Goal: Information Seeking & Learning: Learn about a topic

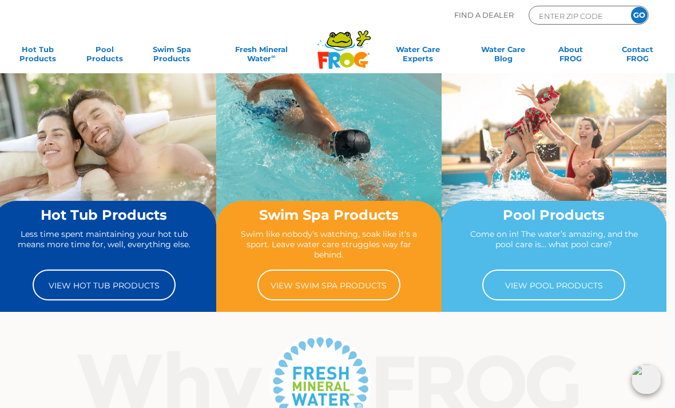
click at [175, 300] on link "View Hot Tub Products" at bounding box center [104, 284] width 143 height 31
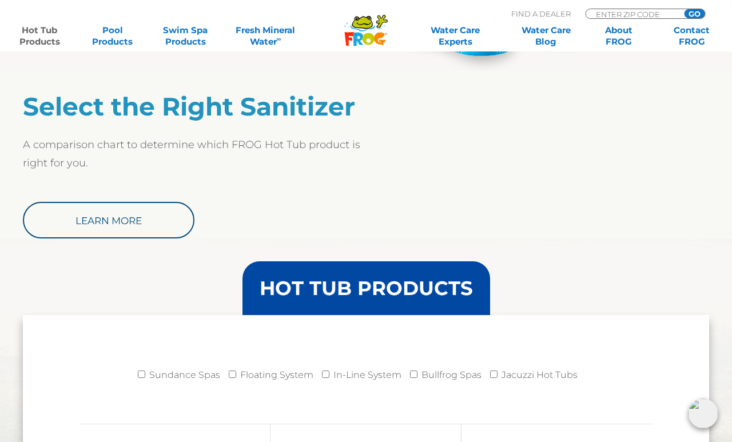
scroll to position [920, 22]
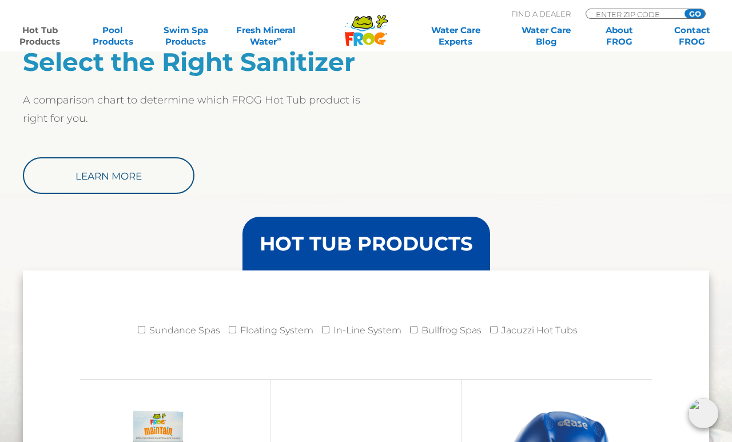
scroll to position [960, 23]
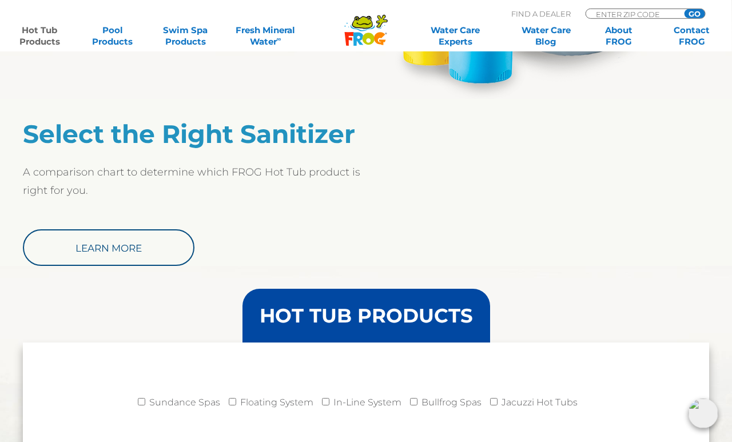
scroll to position [887, 23]
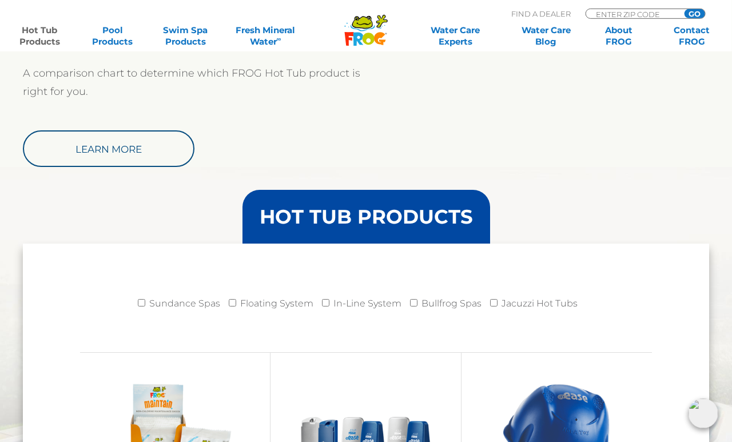
scroll to position [986, 23]
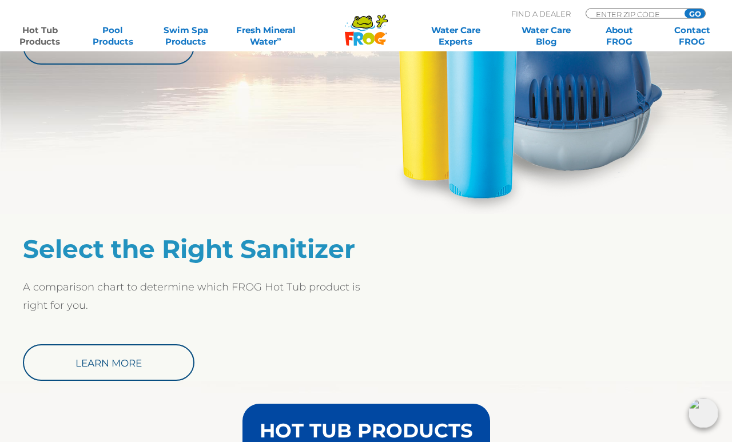
scroll to position [813, 0]
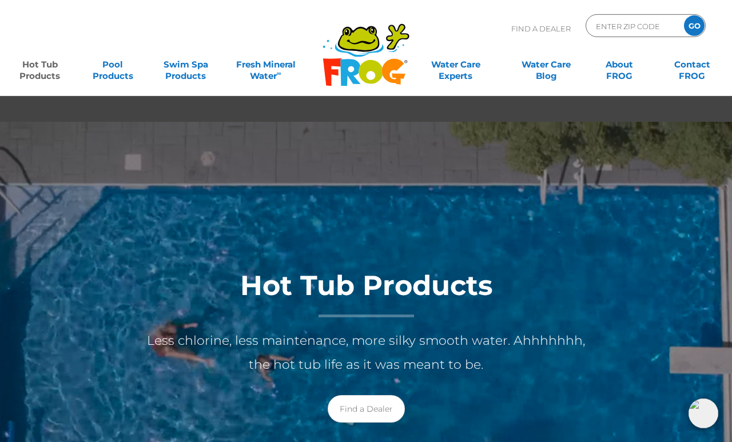
scroll to position [0, 0]
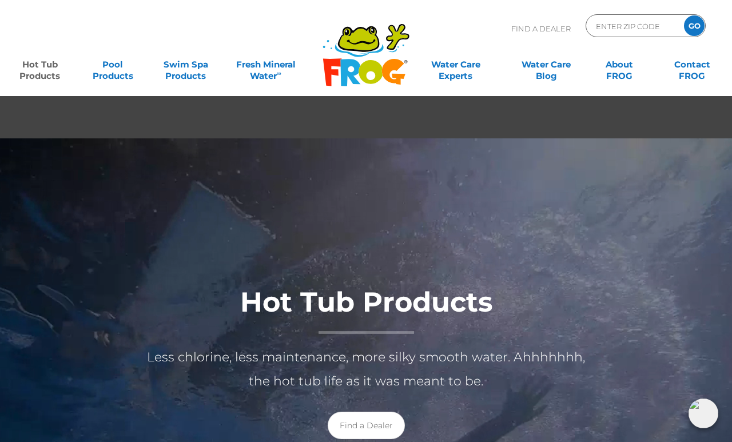
click at [31, 65] on link "Hot Tub Products" at bounding box center [39, 64] width 57 height 23
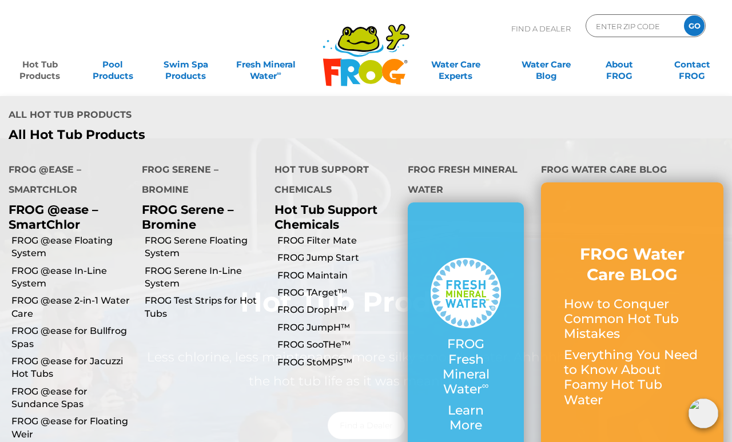
click at [75, 355] on link "FROG @ease for Jacuzzi Hot Tubs" at bounding box center [72, 368] width 122 height 26
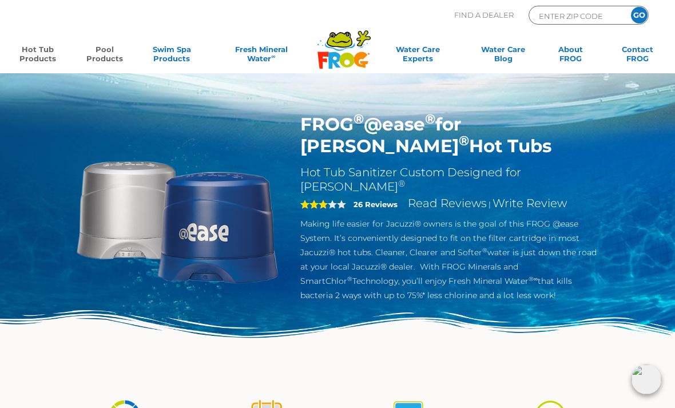
click at [106, 53] on link "Pool Products" at bounding box center [104, 56] width 52 height 23
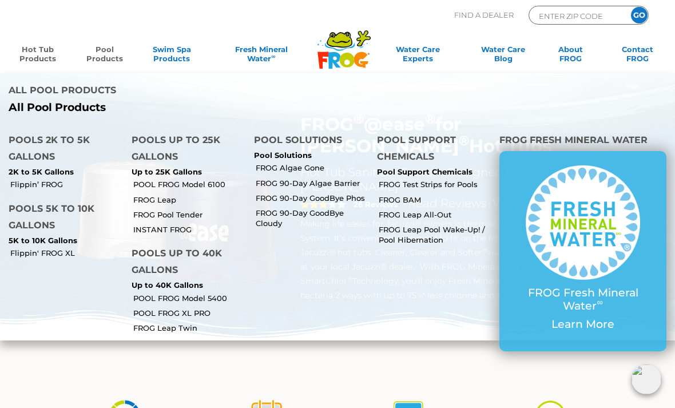
click at [49, 45] on link "Hot Tub Products" at bounding box center [37, 56] width 52 height 23
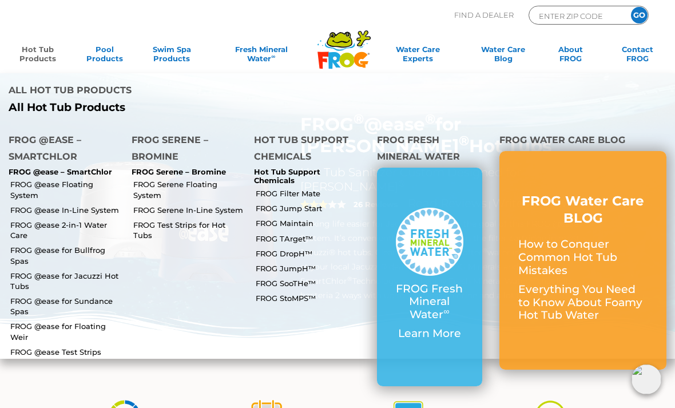
click at [62, 270] on link "FROG @ease for Jacuzzi Hot Tubs" at bounding box center [66, 280] width 113 height 21
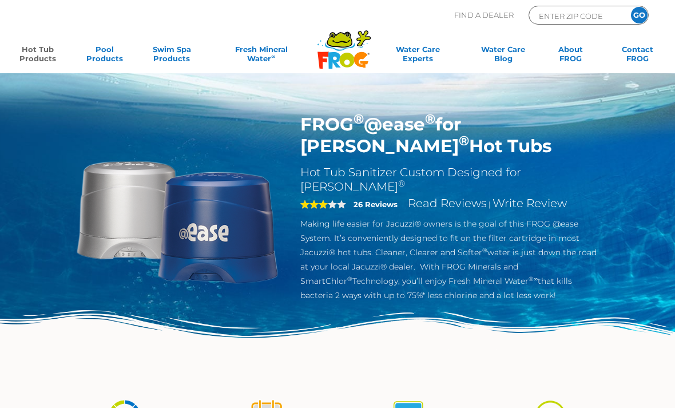
click at [29, 59] on link "Hot Tub Products" at bounding box center [37, 56] width 52 height 23
click at [42, 51] on link "Hot Tub Products" at bounding box center [37, 56] width 52 height 23
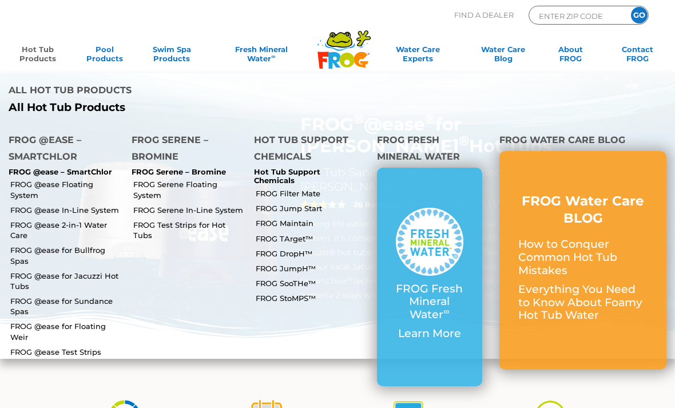
click at [91, 270] on link "FROG @ease for Jacuzzi Hot Tubs" at bounding box center [66, 280] width 113 height 21
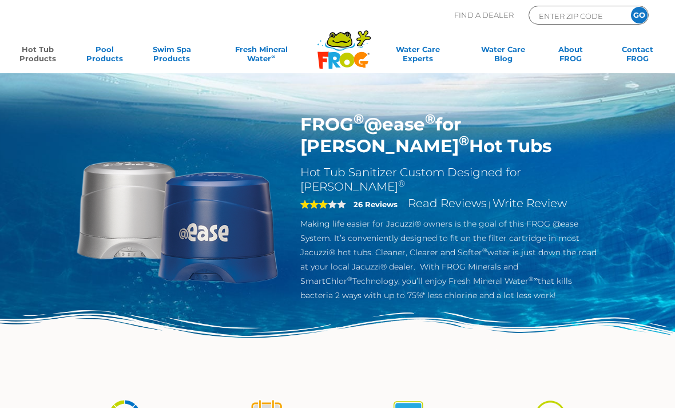
click at [42, 55] on link "Hot Tub Products" at bounding box center [37, 56] width 52 height 23
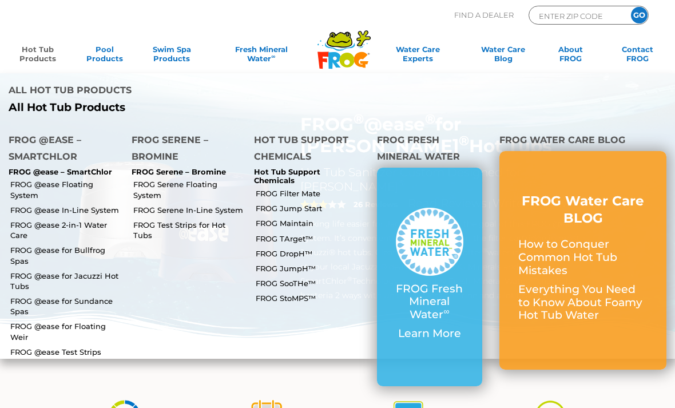
click at [89, 270] on link "FROG @ease for Jacuzzi Hot Tubs" at bounding box center [66, 280] width 113 height 21
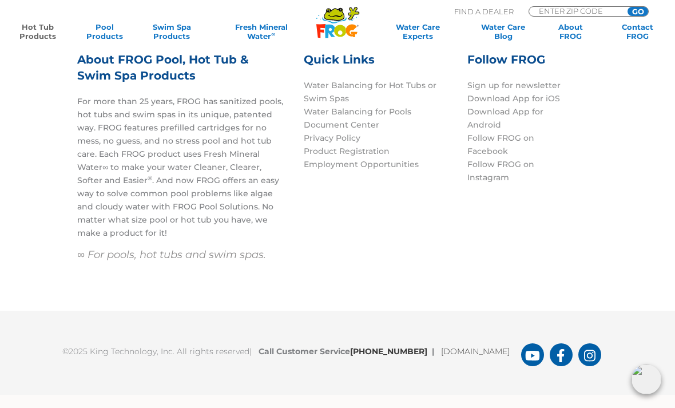
scroll to position [4044, 0]
